Goal: Transaction & Acquisition: Purchase product/service

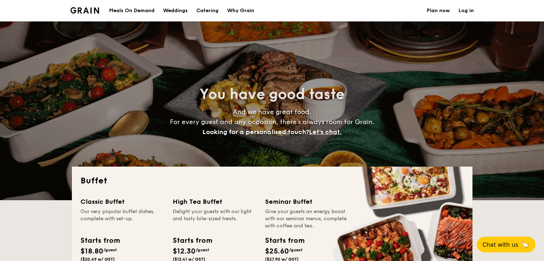
select select
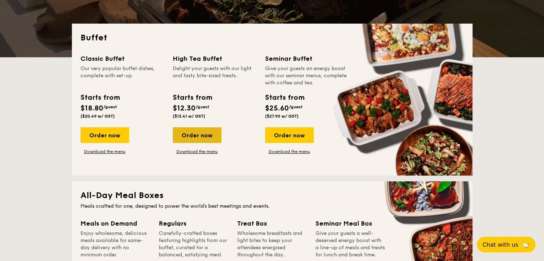
click at [192, 135] on div "Order now" at bounding box center [197, 135] width 49 height 16
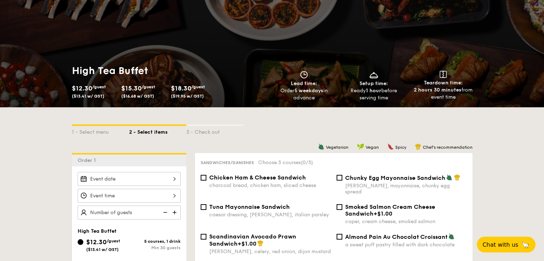
scroll to position [107, 0]
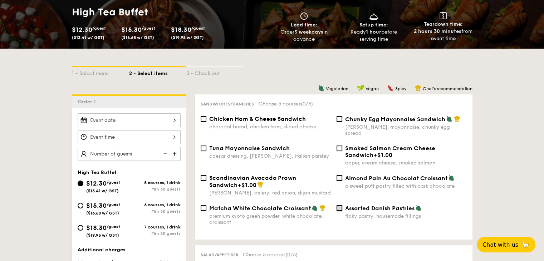
click at [339, 206] on input "Assorted Danish Pastries flaky pastry, housemade fillings" at bounding box center [340, 208] width 6 height 6
checkbox input "true"
click at [258, 122] on span "Chicken Ham & Cheese Sandwich" at bounding box center [257, 119] width 97 height 7
click at [207, 122] on input "Chicken Ham & Cheese Sandwich charcoal bread, chicken ham, sliced cheese" at bounding box center [204, 119] width 6 height 6
click at [203, 118] on input "Chicken Ham & Cheese Sandwich charcoal bread, chicken ham, sliced cheese" at bounding box center [204, 119] width 6 height 6
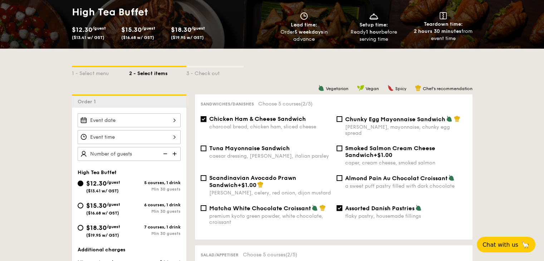
checkbox input "false"
click at [340, 175] on input "Almond Pain Au Chocolat Croissant a sweet puff pastry filled with dark chocolate" at bounding box center [340, 178] width 6 height 6
checkbox input "true"
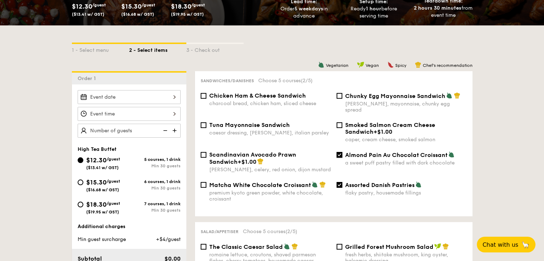
scroll to position [143, 0]
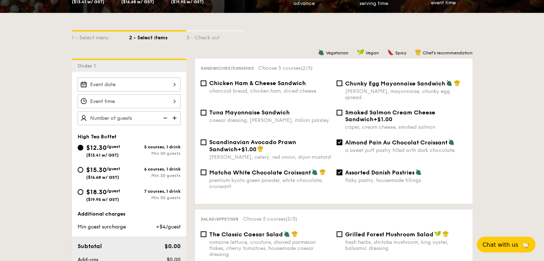
click at [339, 170] on input "Assorted Danish Pastries flaky pastry, housemade fillings" at bounding box center [340, 173] width 6 height 6
checkbox input "false"
click at [339, 140] on input "Almond Pain Au Chocolat Croissant a sweet puff pastry filled with dark chocolate" at bounding box center [340, 143] width 6 height 6
checkbox input "false"
click at [340, 171] on input "Assorted Danish Pastries flaky pastry, housemade fillings" at bounding box center [340, 173] width 6 height 6
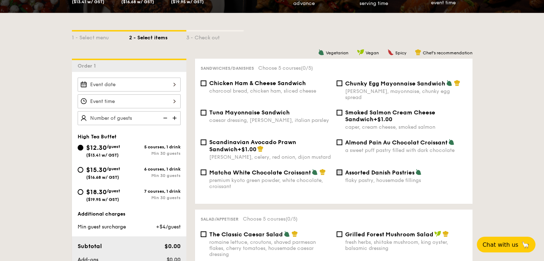
checkbox input "true"
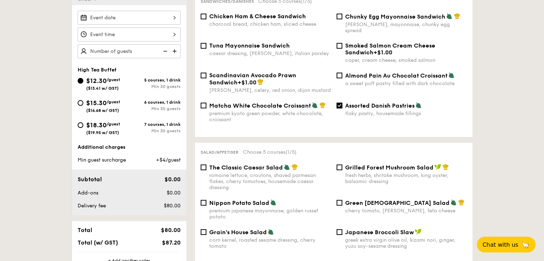
scroll to position [215, 0]
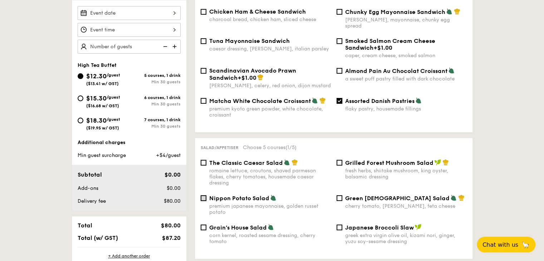
click at [205, 197] on input "Nippon Potato Salad premium japanese mayonnaise, golden russet potato" at bounding box center [204, 198] width 6 height 6
checkbox input "true"
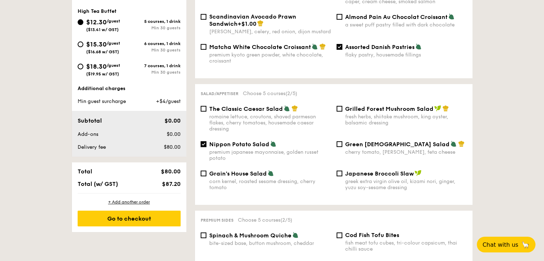
scroll to position [322, 0]
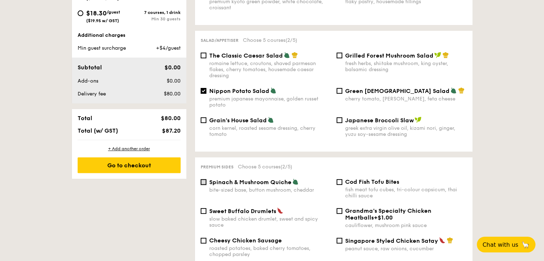
click at [204, 180] on input "Spinach & Mushroom Quiche bite-sized base, button mushroom, cheddar" at bounding box center [204, 182] width 6 height 6
checkbox input "true"
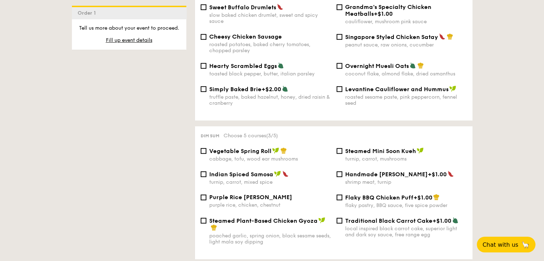
scroll to position [537, 0]
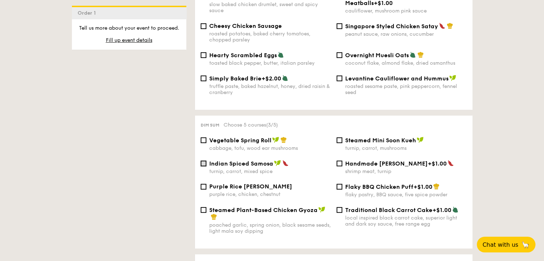
click at [203, 166] on input "Indian Spiced Samosa turnip, carrot, mixed spice" at bounding box center [204, 164] width 6 height 6
checkbox input "true"
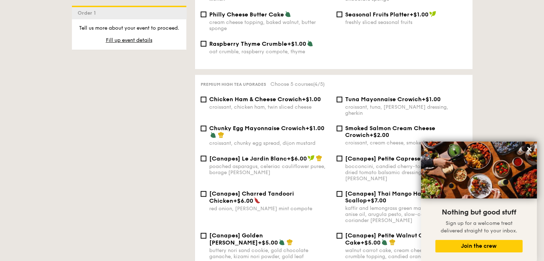
scroll to position [895, 0]
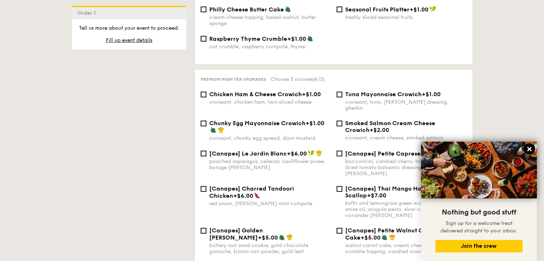
click at [528, 152] on icon at bounding box center [530, 149] width 6 height 6
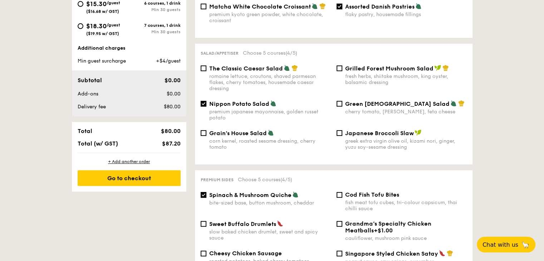
scroll to position [0, 0]
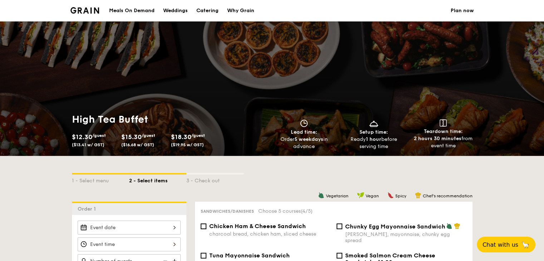
select select
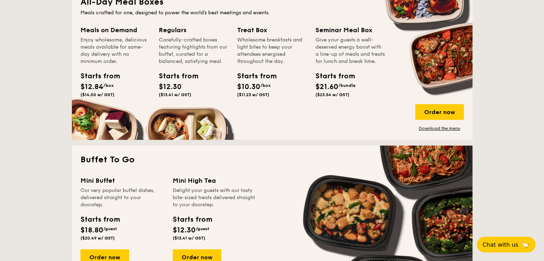
scroll to position [430, 0]
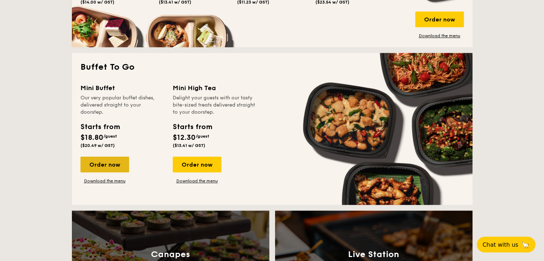
click at [108, 165] on div "Order now" at bounding box center [105, 165] width 49 height 16
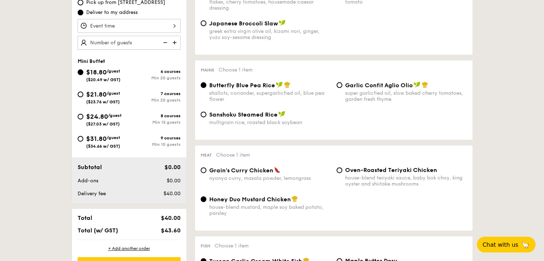
scroll to position [286, 0]
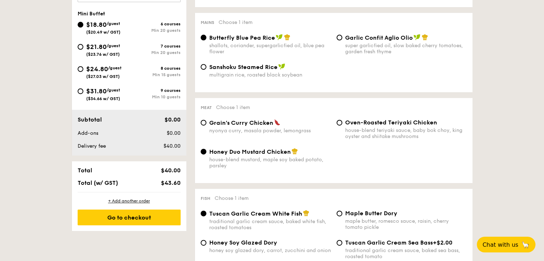
select select
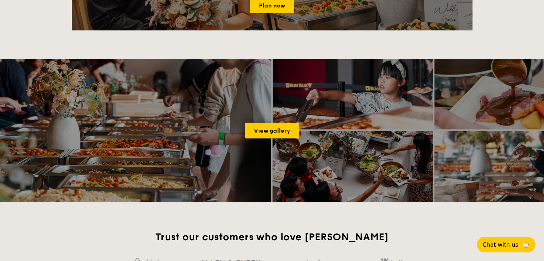
scroll to position [1054, 0]
